Goal: Task Accomplishment & Management: Complete application form

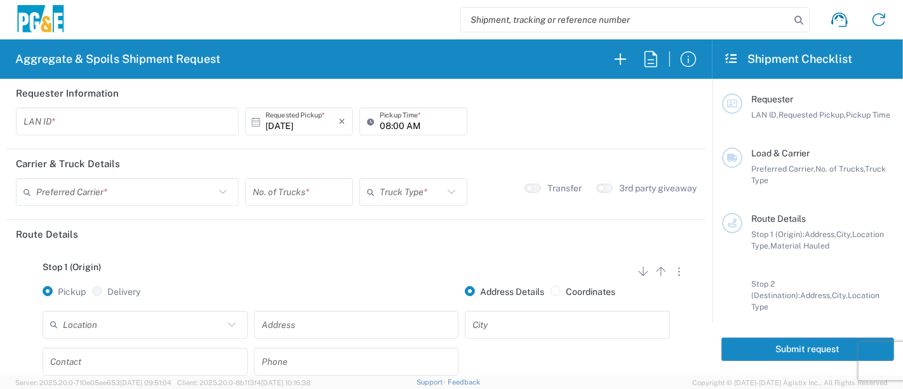
click at [172, 119] on input "text" at bounding box center [127, 121] width 208 height 22
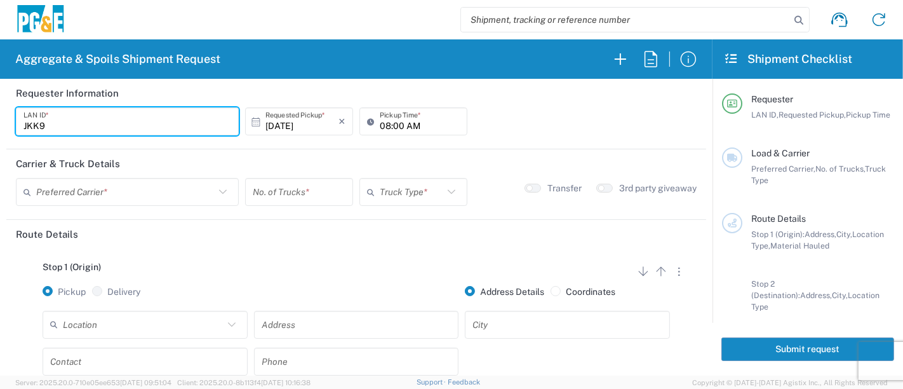
type input "JKK9"
click at [383, 124] on input "08:00 AM" at bounding box center [420, 121] width 80 height 22
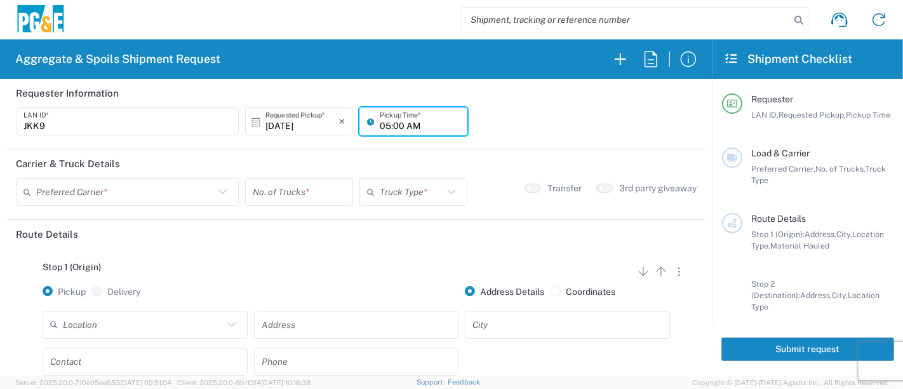
type input "05:00 AM"
click at [103, 191] on input "text" at bounding box center [125, 192] width 178 height 22
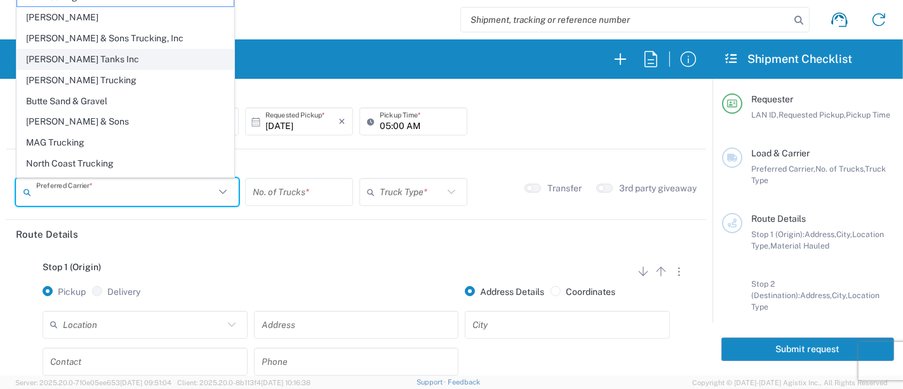
click at [56, 57] on span "[PERSON_NAME] Tanks Inc" at bounding box center [125, 60] width 217 height 20
type input "[PERSON_NAME] Tanks Inc"
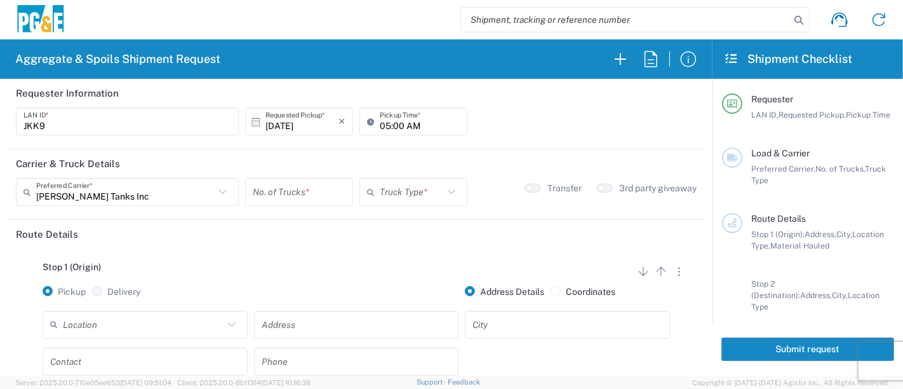
click at [295, 197] on input "number" at bounding box center [299, 192] width 93 height 22
type input "5"
click at [443, 191] on icon at bounding box center [451, 192] width 17 height 17
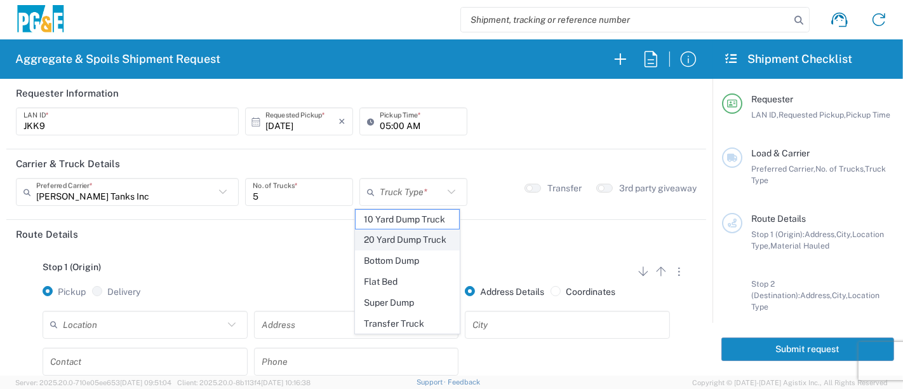
click at [416, 240] on span "20 Yard Dump Truck" at bounding box center [408, 240] width 104 height 20
type input "20 Yard Dump Truck"
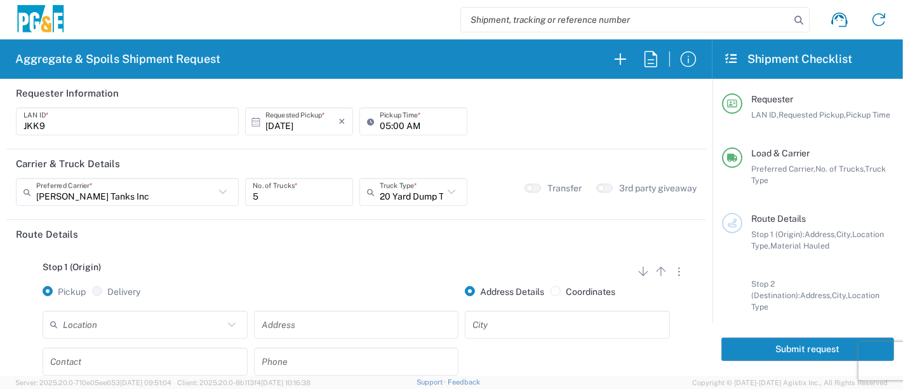
click at [229, 322] on icon at bounding box center [232, 324] width 17 height 17
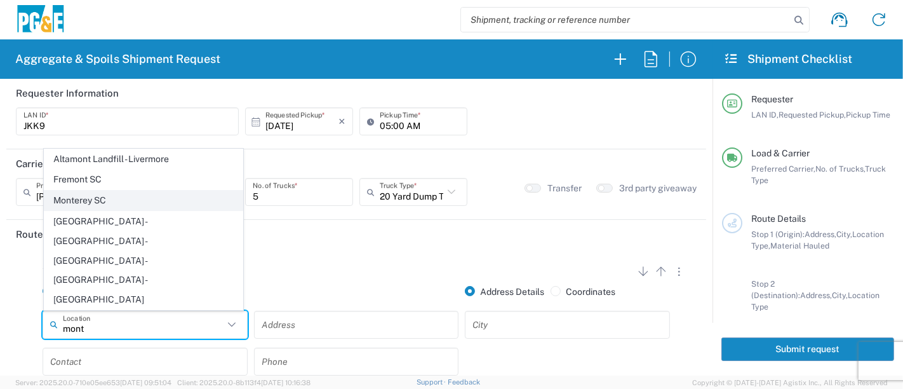
click at [125, 210] on span "Monterey SC" at bounding box center [143, 200] width 199 height 20
type input "Monterey SC"
type input "[STREET_ADDRESS]"
type input "Monterey"
type input "Business No Loading Dock"
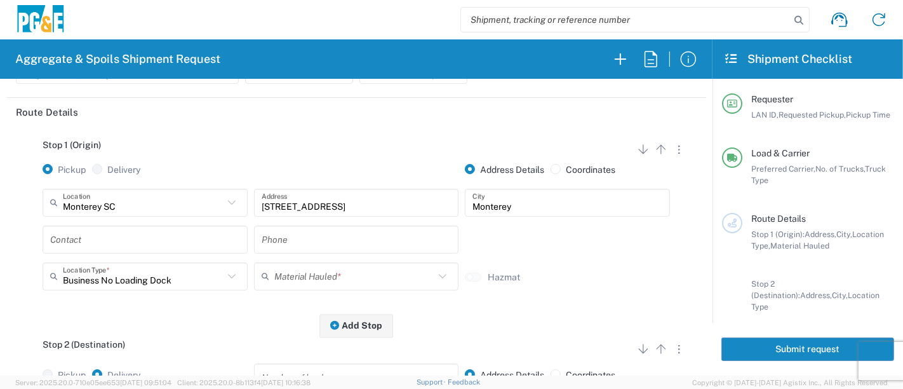
scroll to position [141, 0]
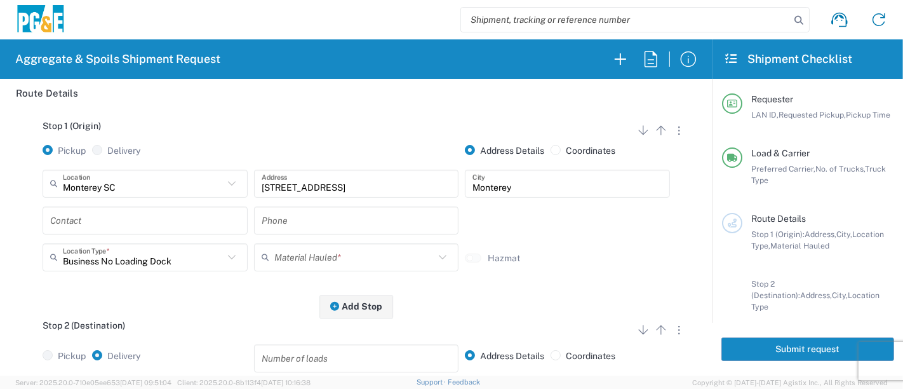
click at [117, 218] on input "text" at bounding box center [145, 220] width 190 height 22
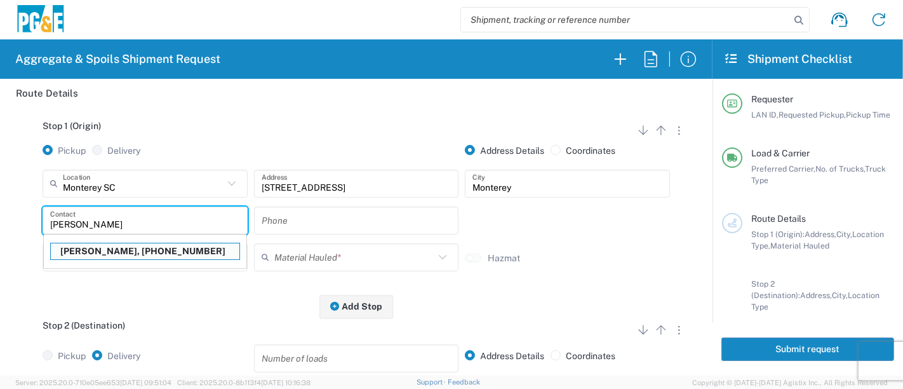
click at [123, 251] on p "[PERSON_NAME], [PHONE_NUMBER]" at bounding box center [145, 251] width 189 height 16
type input "[PERSON_NAME]"
type input "[PHONE_NUMBER]"
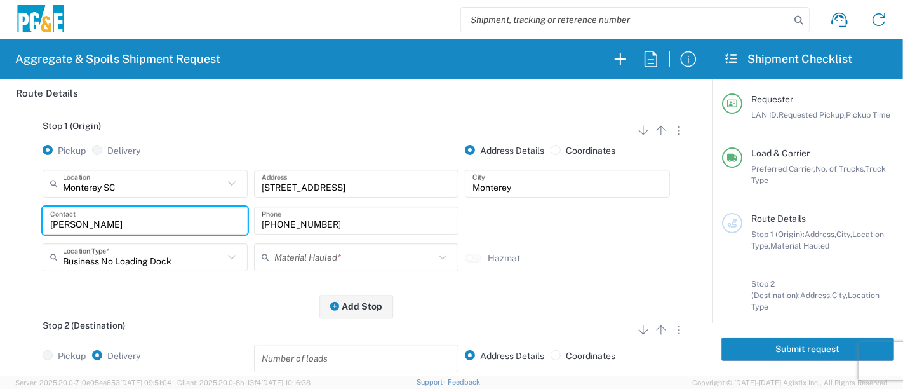
click at [306, 256] on input "text" at bounding box center [354, 257] width 161 height 22
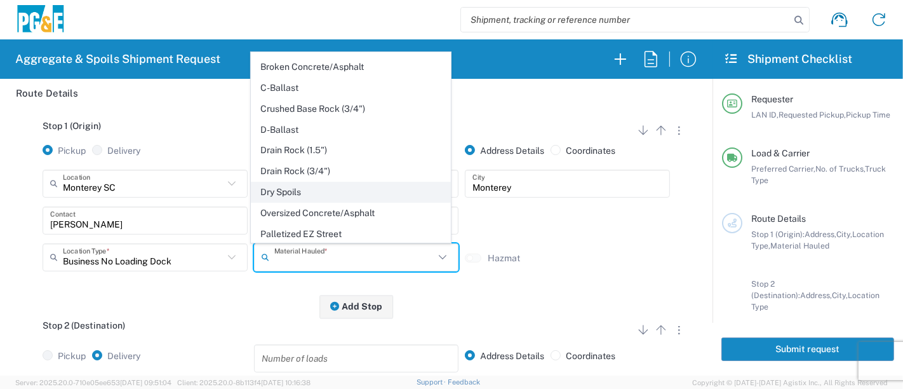
click at [309, 187] on span "Dry Spoils" at bounding box center [350, 192] width 199 height 20
type input "Dry Spoils"
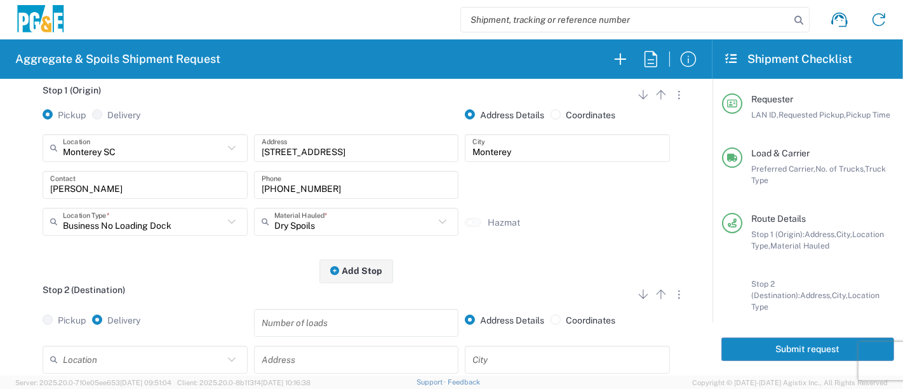
scroll to position [282, 0]
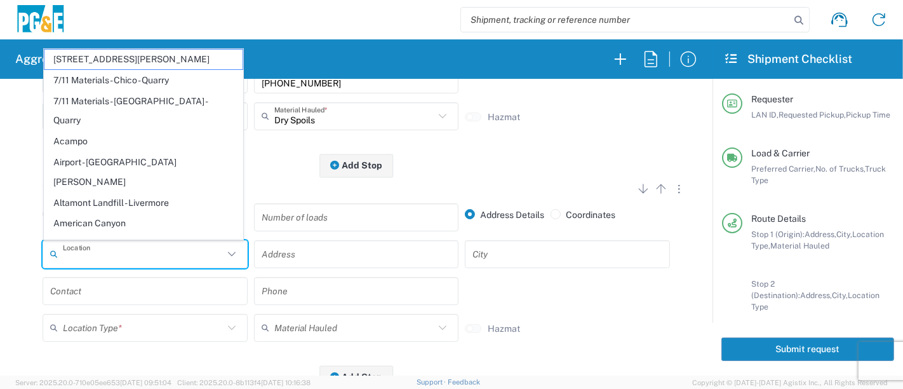
click at [170, 258] on input "text" at bounding box center [143, 254] width 161 height 22
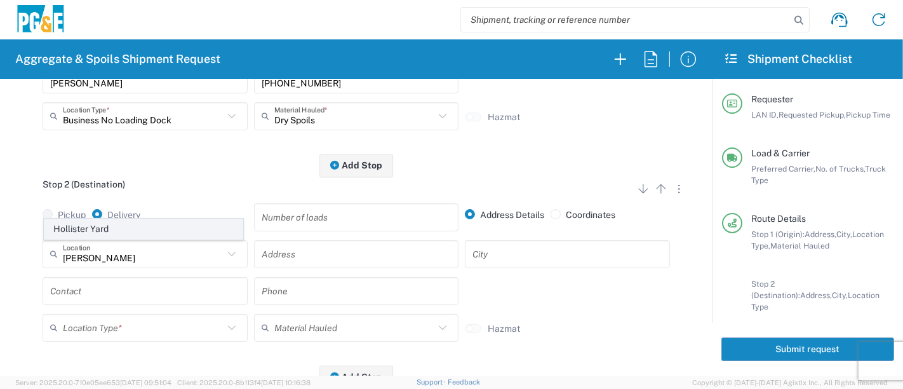
click at [152, 232] on span "Hollister Yard" at bounding box center [143, 229] width 199 height 20
type input "Hollister Yard"
type input "[STREET_ADDRESS]"
type input "Hollister"
type input "Business No Loading Dock"
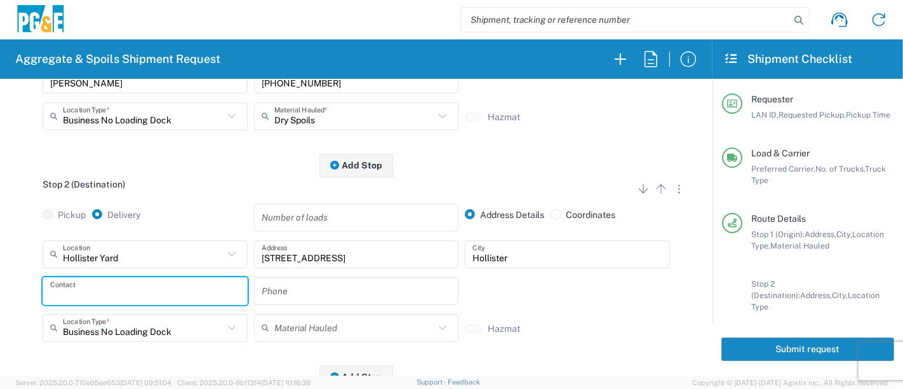
click at [134, 295] on input "text" at bounding box center [145, 290] width 190 height 22
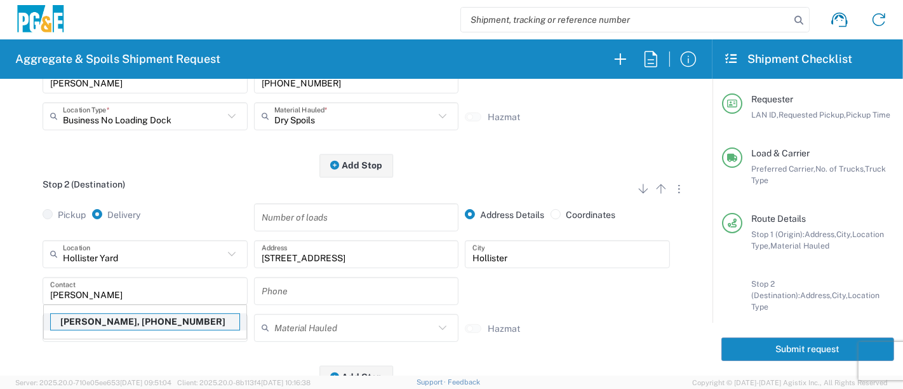
click at [107, 320] on p "[PERSON_NAME], [PHONE_NUMBER]" at bounding box center [145, 322] width 189 height 16
type input "[PERSON_NAME]"
type input "[PHONE_NUMBER]"
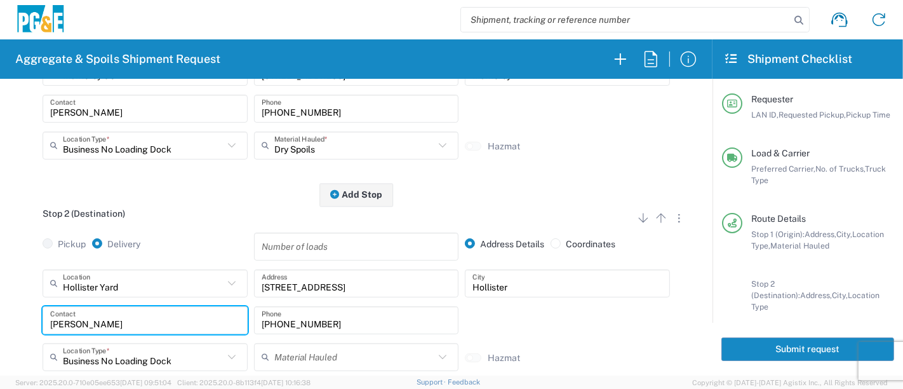
scroll to position [0, 0]
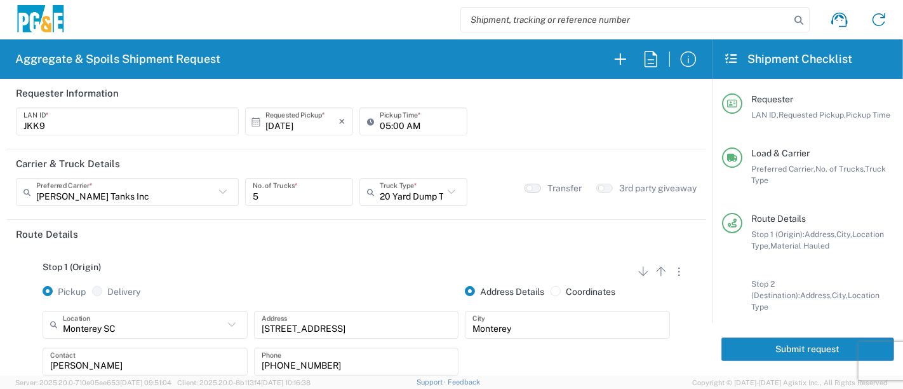
click at [528, 187] on button "button" at bounding box center [532, 188] width 17 height 9
click at [729, 342] on button "Submit request" at bounding box center [807, 348] width 173 height 23
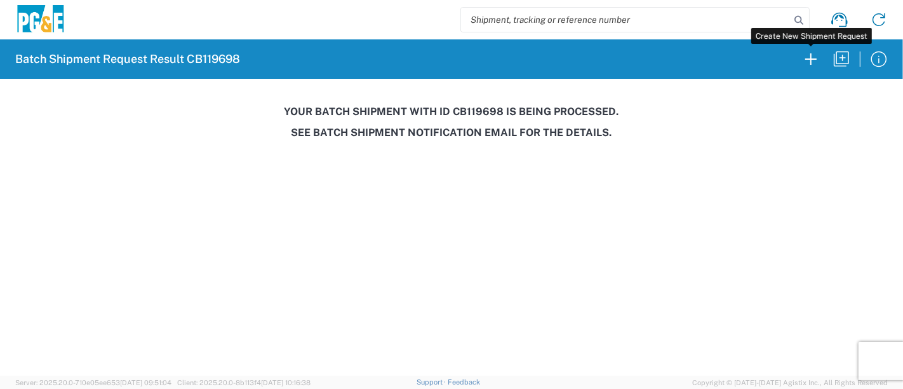
drag, startPoint x: 813, startPoint y: 58, endPoint x: 363, endPoint y: 111, distance: 453.3
click at [813, 58] on icon "button" at bounding box center [810, 58] width 11 height 11
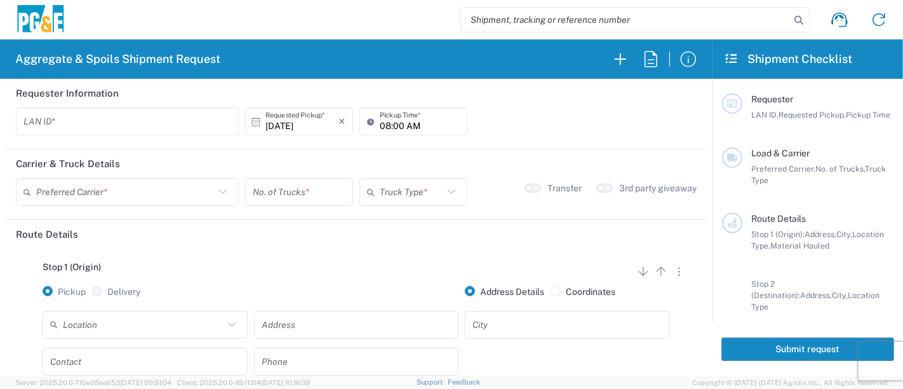
click at [145, 123] on input "text" at bounding box center [127, 121] width 208 height 22
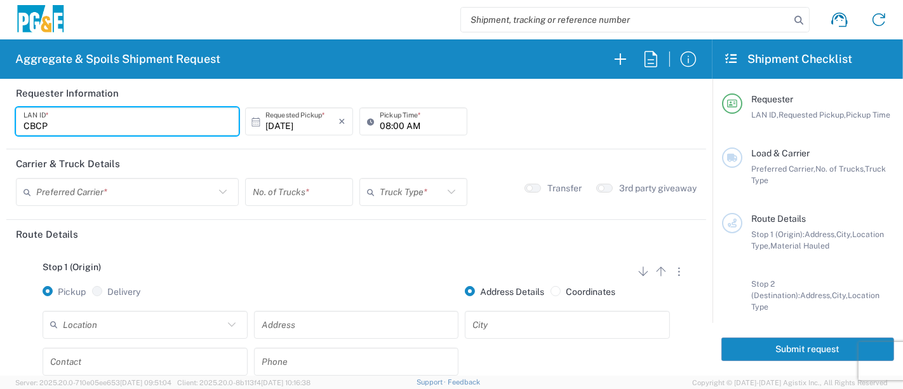
type input "CBCP"
click at [380, 122] on input "08:00 AM" at bounding box center [420, 121] width 80 height 22
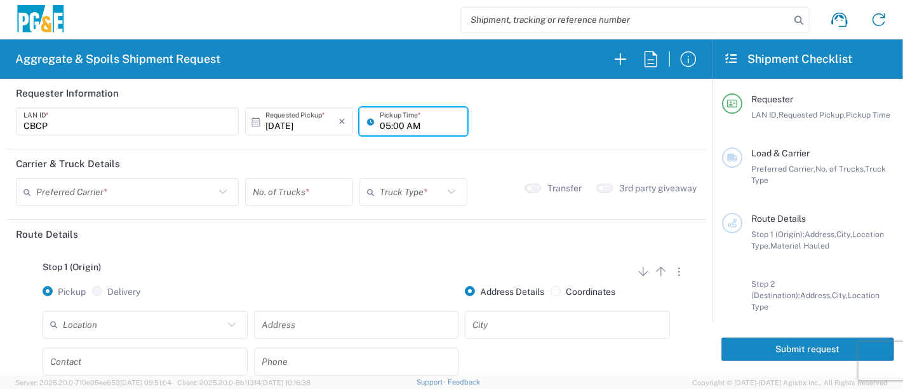
type input "05:00 AM"
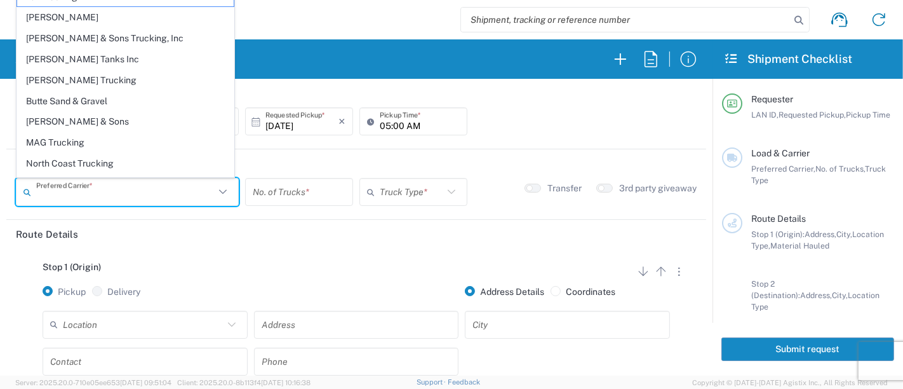
click at [96, 195] on input "text" at bounding box center [125, 192] width 178 height 22
click at [73, 53] on span "[PERSON_NAME] Tanks Inc" at bounding box center [125, 60] width 217 height 20
type input "[PERSON_NAME] Tanks Inc"
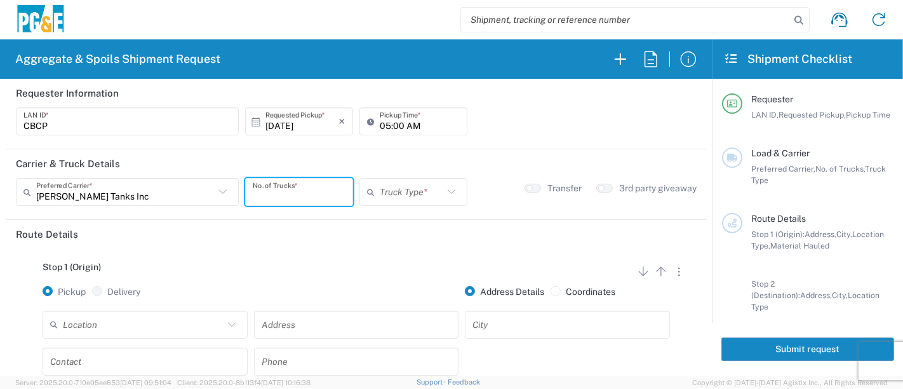
click at [277, 194] on input "number" at bounding box center [299, 192] width 93 height 22
type input "10"
click at [424, 199] on input "text" at bounding box center [411, 192] width 63 height 22
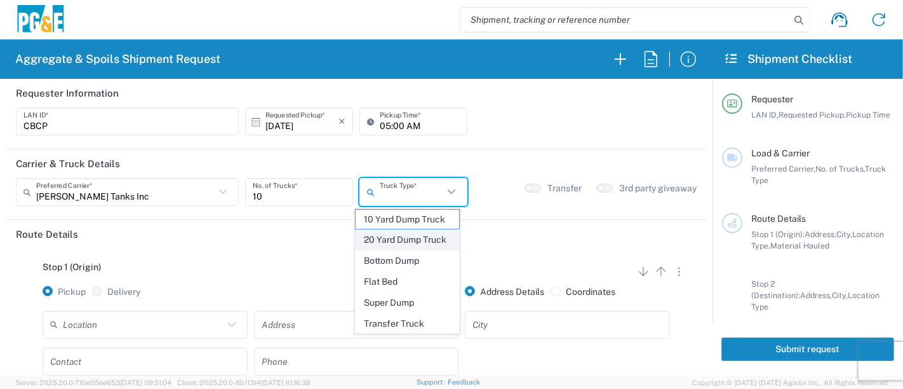
click at [410, 241] on span "20 Yard Dump Truck" at bounding box center [408, 240] width 104 height 20
type input "20 Yard Dump Truck"
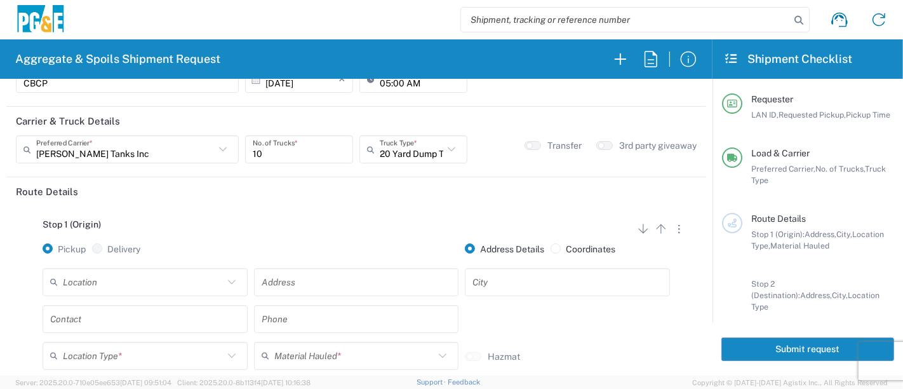
scroll to position [70, 0]
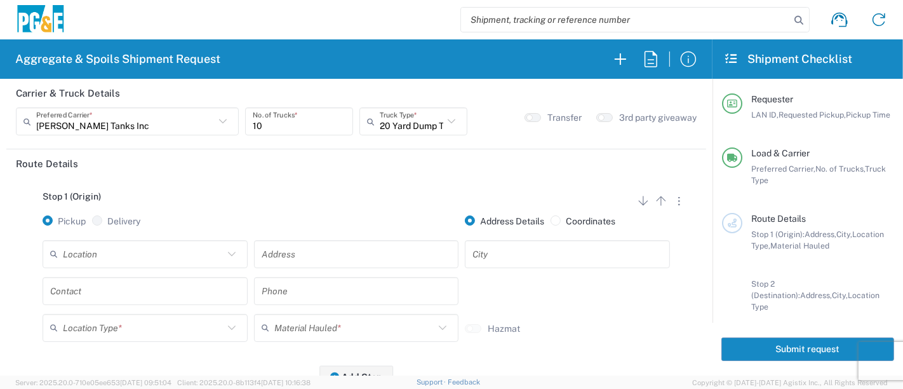
click at [142, 244] on input "text" at bounding box center [143, 254] width 161 height 22
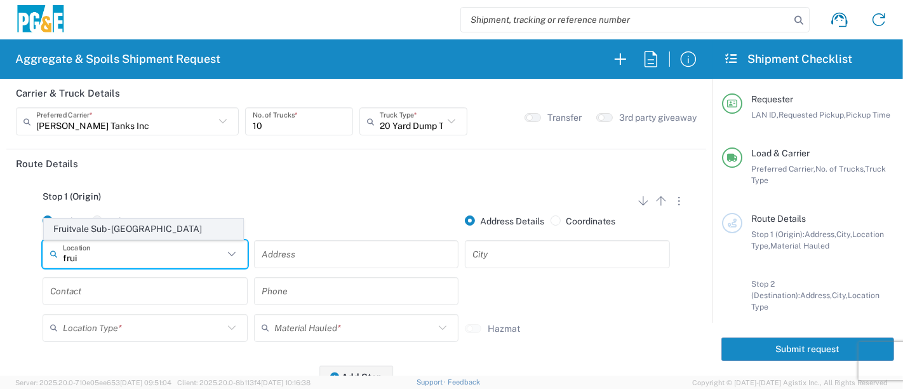
click at [124, 227] on span "Fruitvale Sub - [GEOGRAPHIC_DATA]" at bounding box center [143, 229] width 199 height 20
type input "Fruitvale Sub - [GEOGRAPHIC_DATA]"
type input "[STREET_ADDRESS]"
type input "[GEOGRAPHIC_DATA]"
type input "Business No Loading Dock"
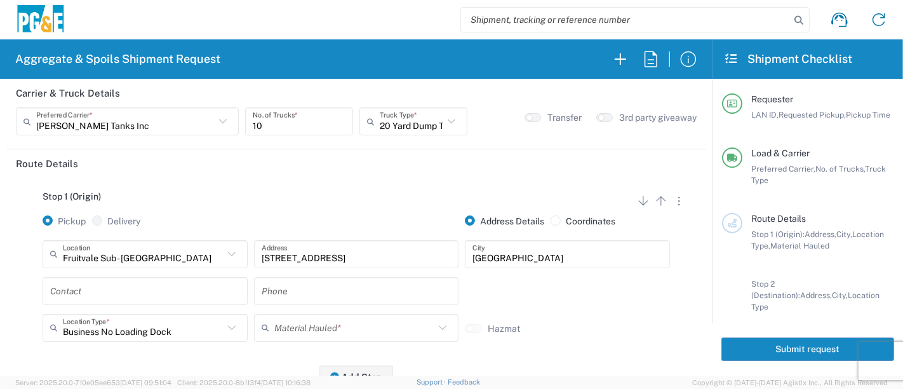
click at [112, 286] on input "text" at bounding box center [145, 290] width 190 height 22
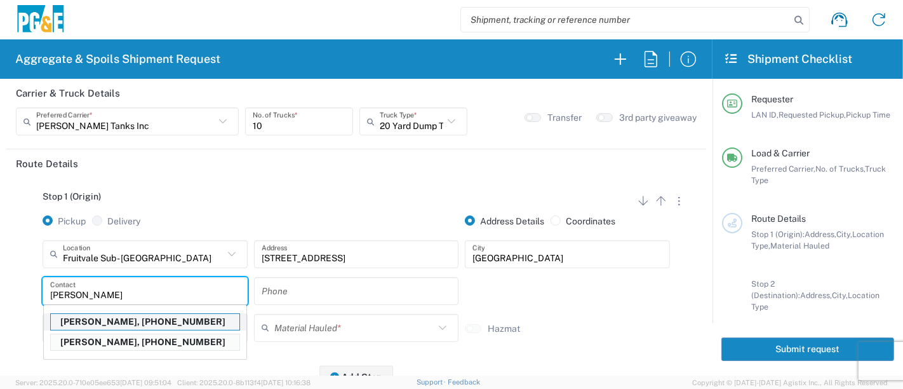
click at [107, 321] on p "[PERSON_NAME], [PHONE_NUMBER]" at bounding box center [145, 322] width 189 height 16
type input "[PERSON_NAME]"
type input "[PHONE_NUMBER]"
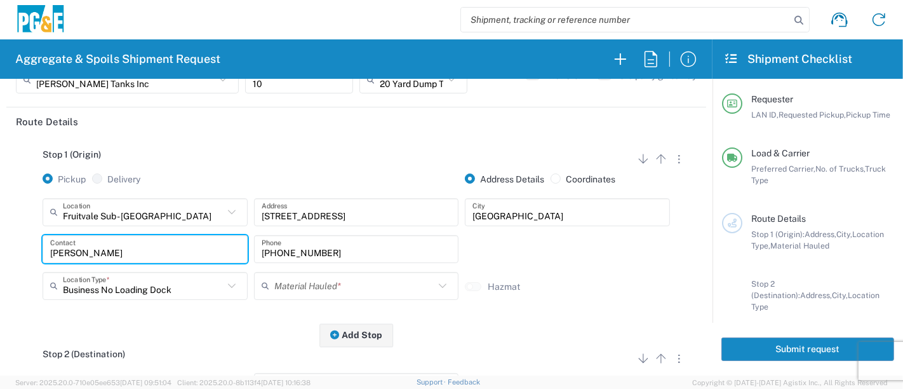
scroll to position [141, 0]
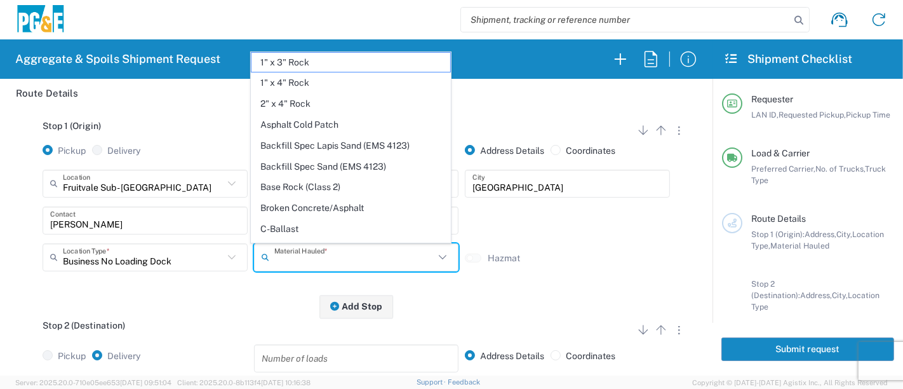
click at [288, 260] on input "text" at bounding box center [354, 257] width 161 height 22
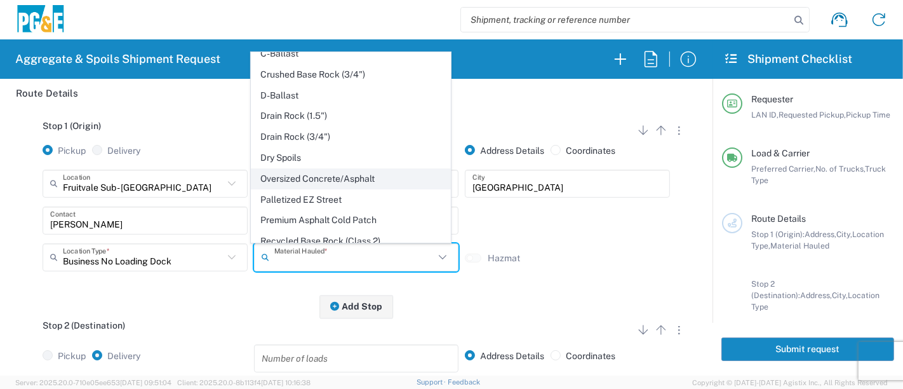
scroll to position [211, 0]
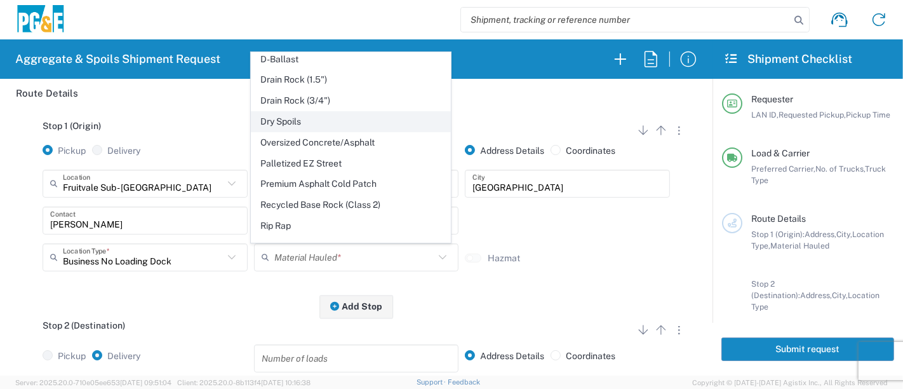
click at [297, 118] on span "Dry Spoils" at bounding box center [350, 122] width 199 height 20
type input "Dry Spoils"
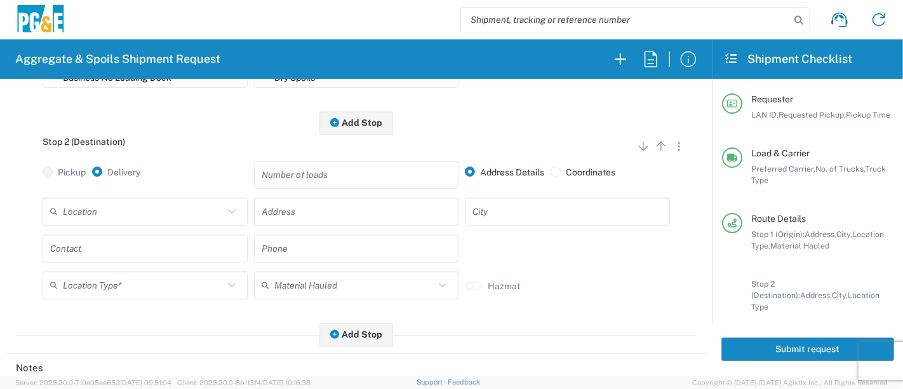
scroll to position [352, 0]
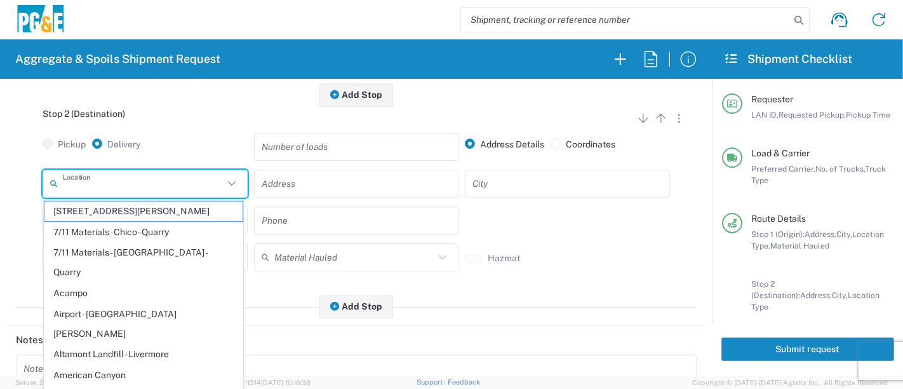
click at [139, 185] on input "text" at bounding box center [143, 183] width 161 height 22
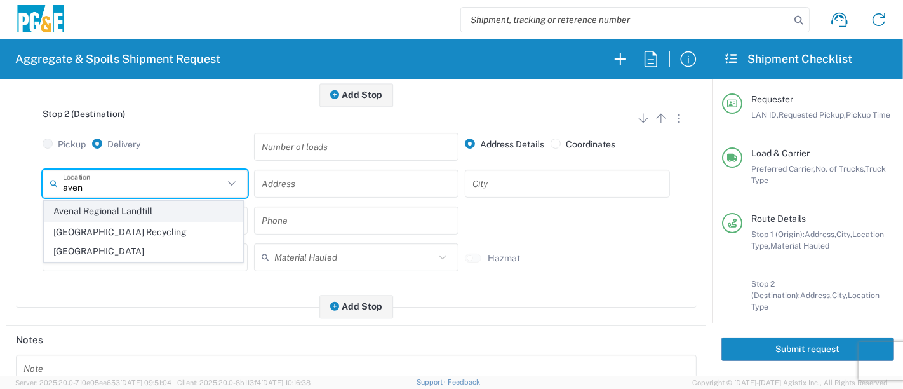
click at [135, 208] on span "Avenal Regional Landfill" at bounding box center [143, 211] width 199 height 20
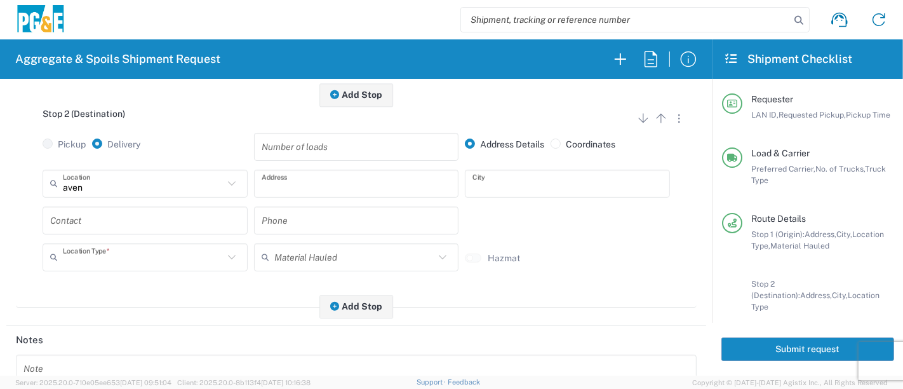
type input "Avenal Regional Landfill"
type input "[STREET_ADDRESS]"
type input "Avenal"
type input "Landfill"
click at [131, 224] on input "text" at bounding box center [145, 220] width 190 height 22
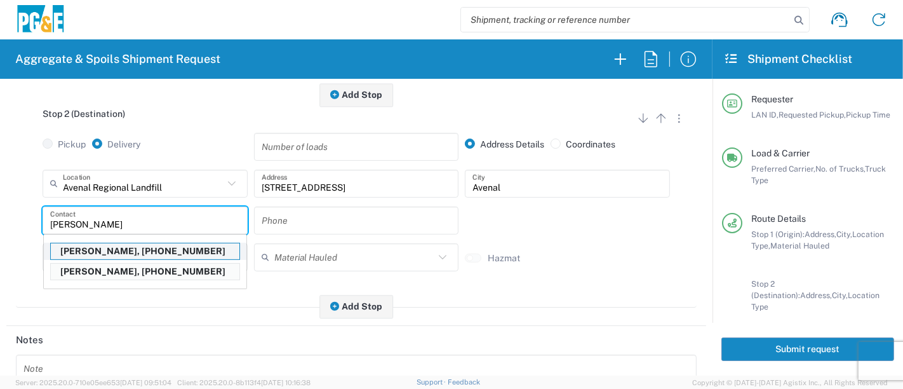
click at [120, 256] on p "[PERSON_NAME], [PHONE_NUMBER]" at bounding box center [145, 251] width 189 height 16
type input "[PERSON_NAME]"
type input "[PHONE_NUMBER]"
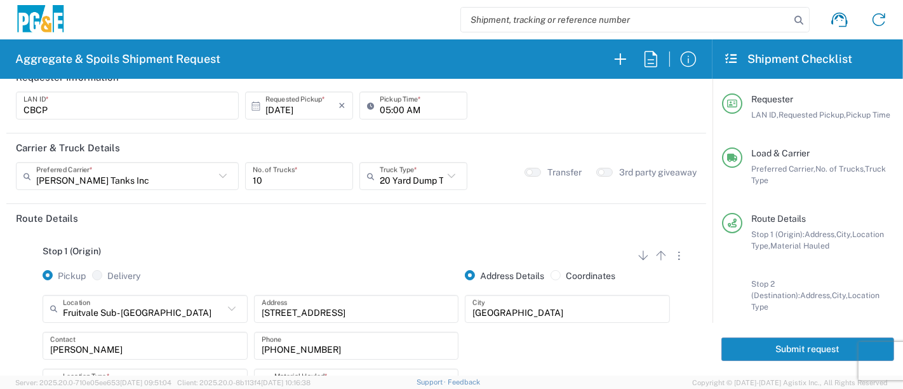
scroll to position [0, 0]
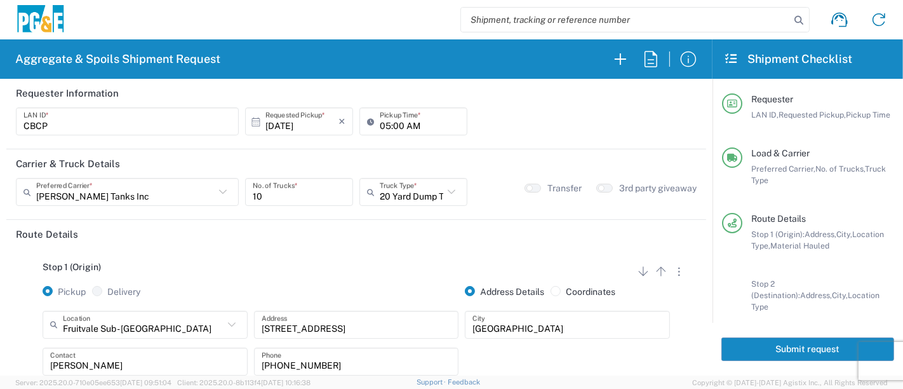
click at [779, 344] on button "Submit request" at bounding box center [807, 348] width 173 height 23
